Goal: Information Seeking & Learning: Learn about a topic

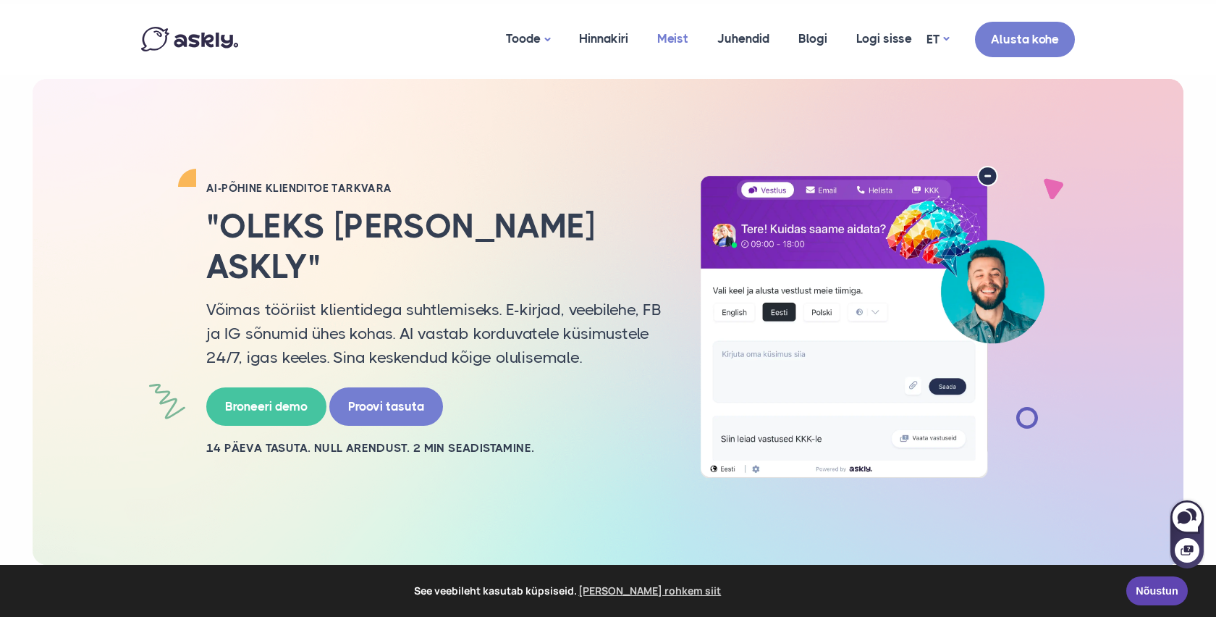
click at [690, 46] on link "Meist" at bounding box center [673, 39] width 60 height 70
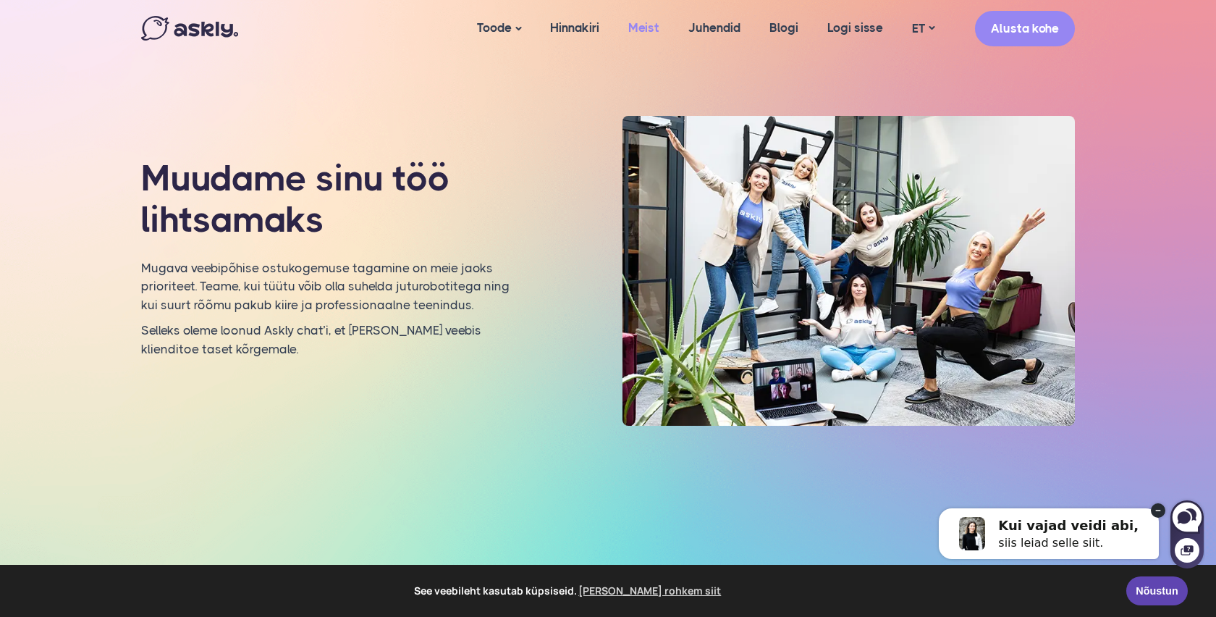
click at [654, 30] on link "Meist" at bounding box center [644, 28] width 60 height 56
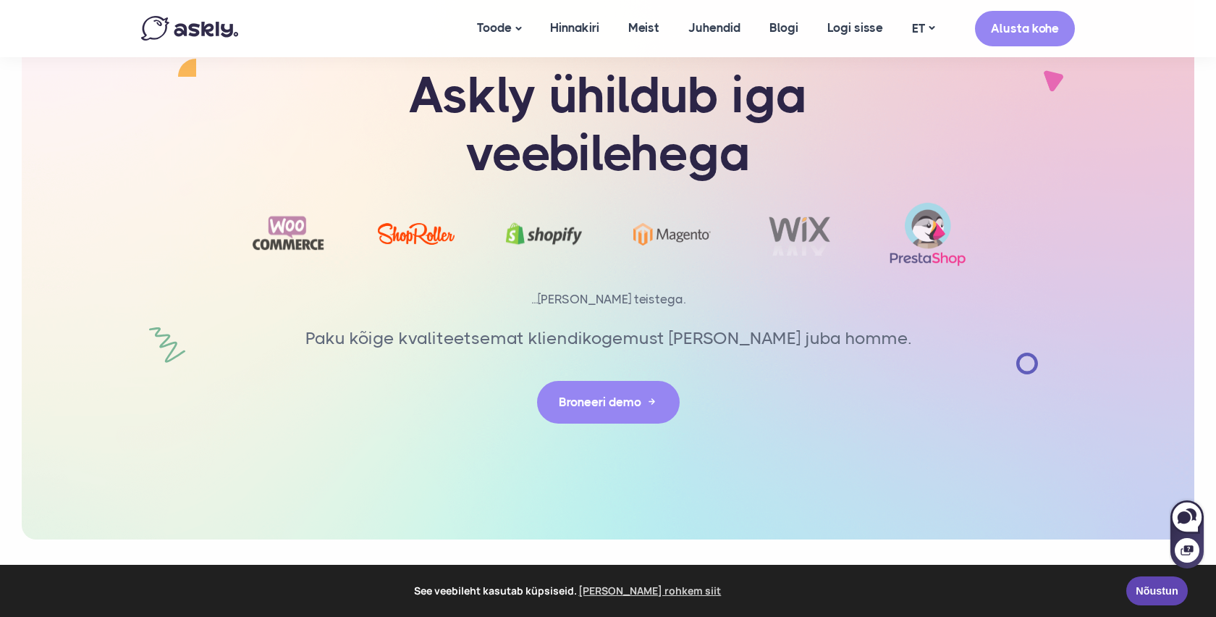
scroll to position [3100, 0]
